Goal: Task Accomplishment & Management: Use online tool/utility

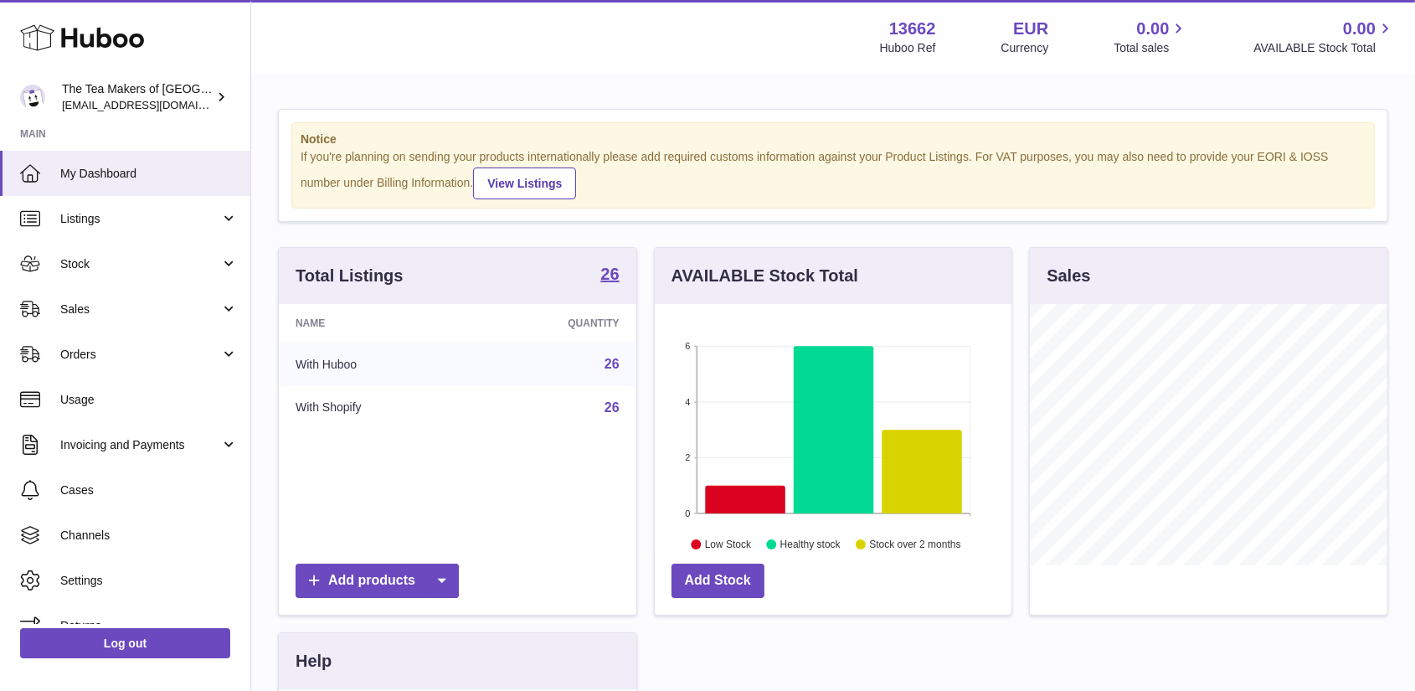
scroll to position [261, 357]
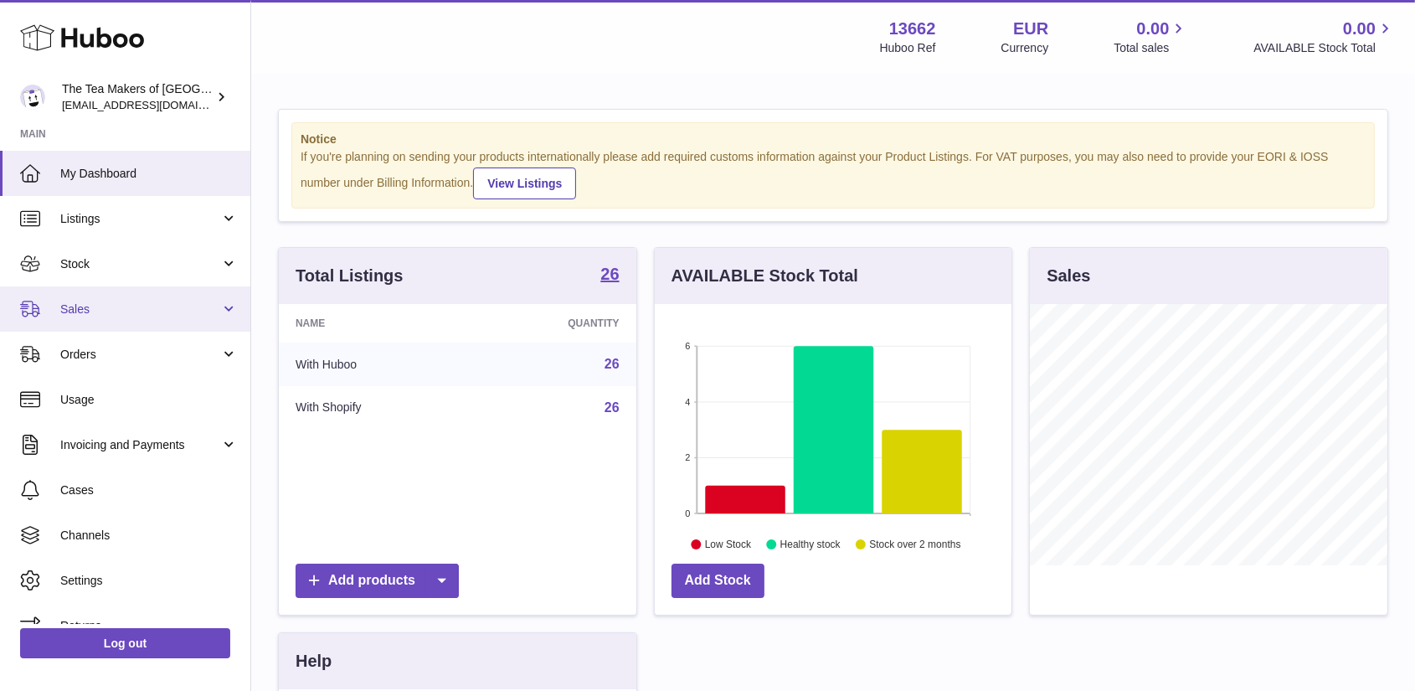
click at [77, 307] on span "Sales" at bounding box center [140, 309] width 160 height 16
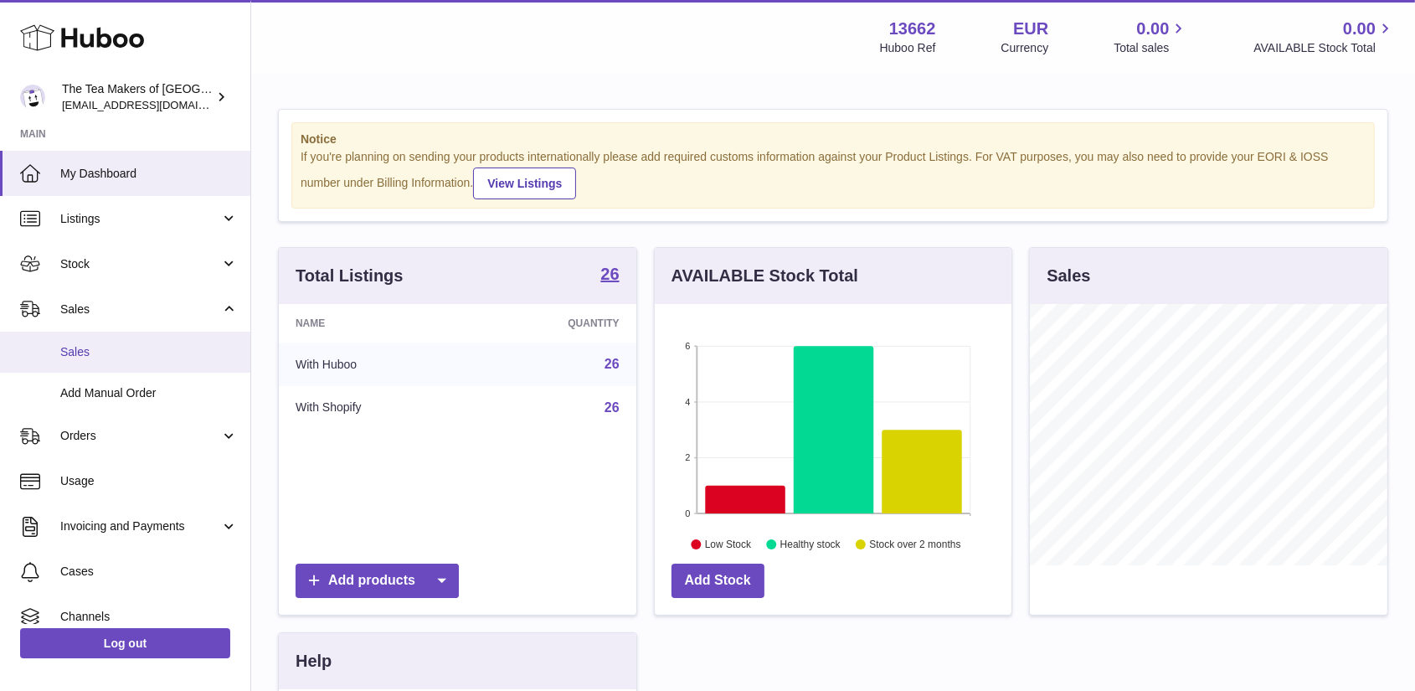
click at [81, 349] on span "Sales" at bounding box center [148, 352] width 177 height 16
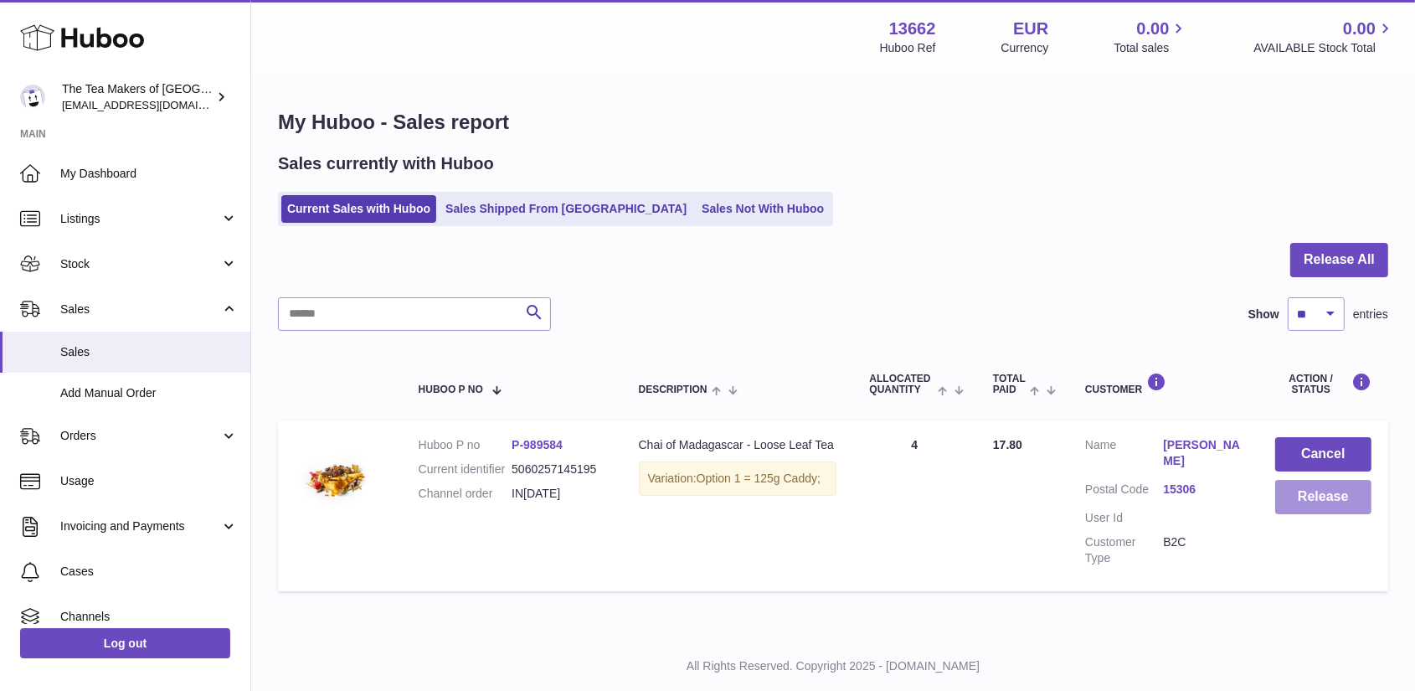
click at [1324, 488] on button "Release" at bounding box center [1323, 497] width 96 height 34
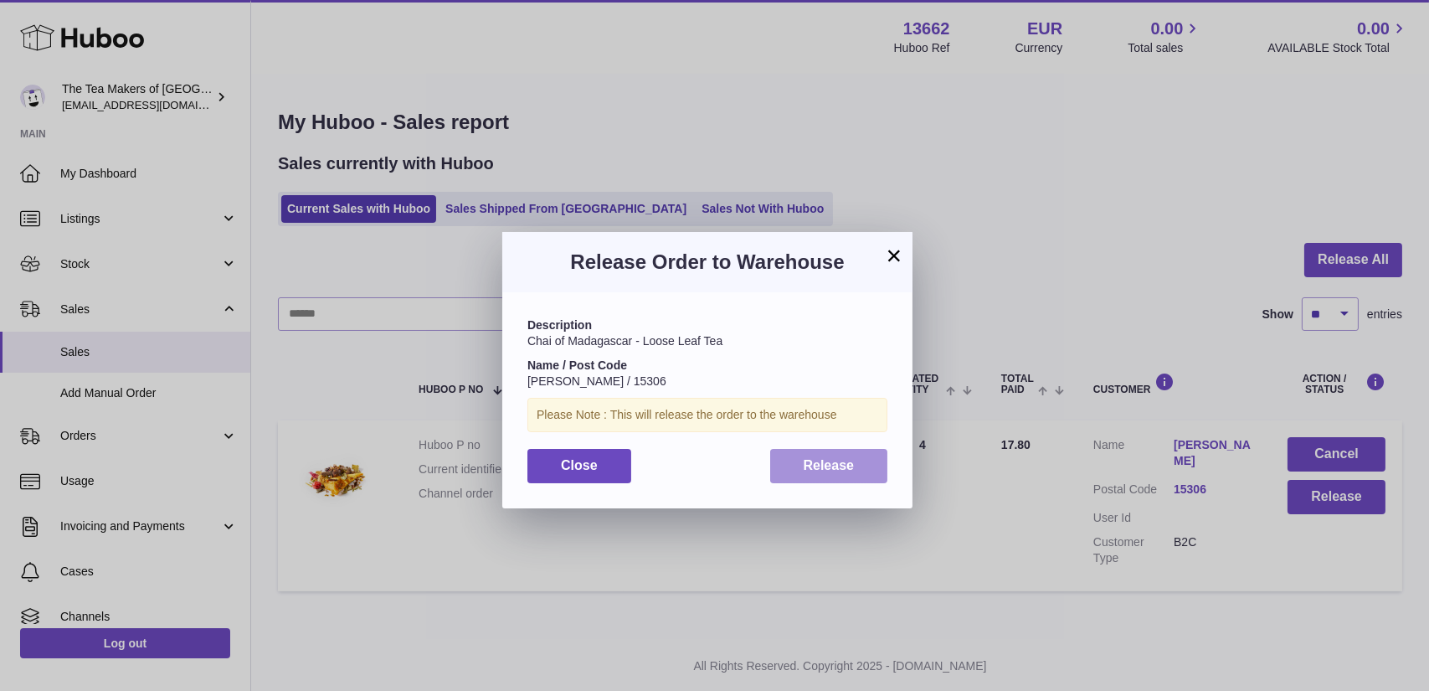
click at [809, 466] on span "Release" at bounding box center [829, 465] width 51 height 14
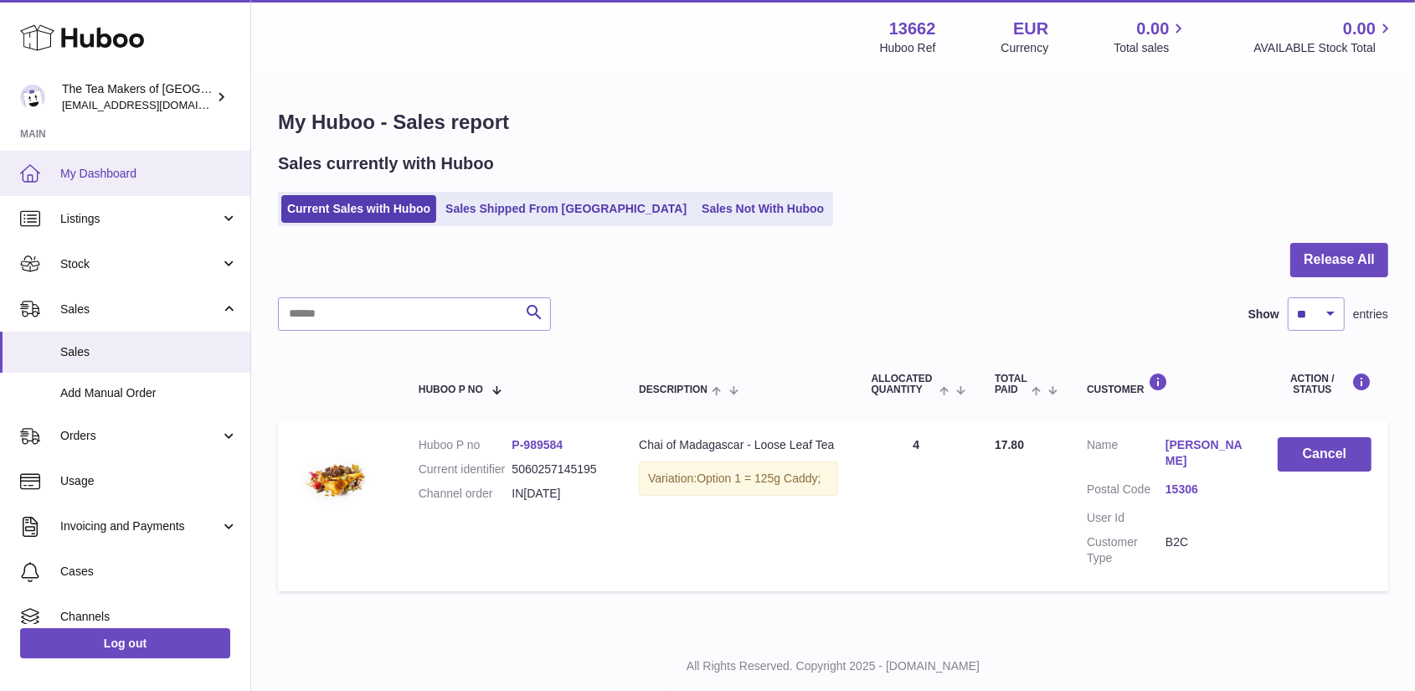
click at [92, 172] on span "My Dashboard" at bounding box center [148, 174] width 177 height 16
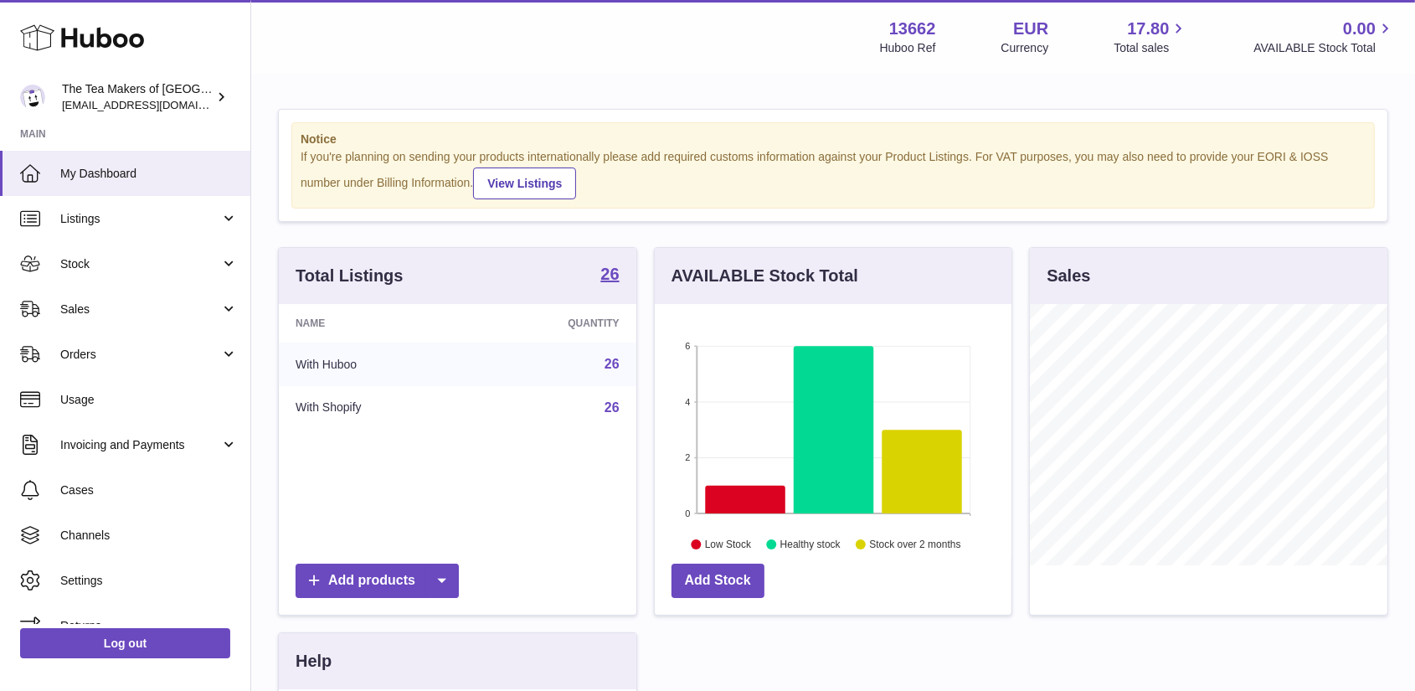
scroll to position [261, 357]
